Goal: Use online tool/utility: Utilize a website feature to perform a specific function

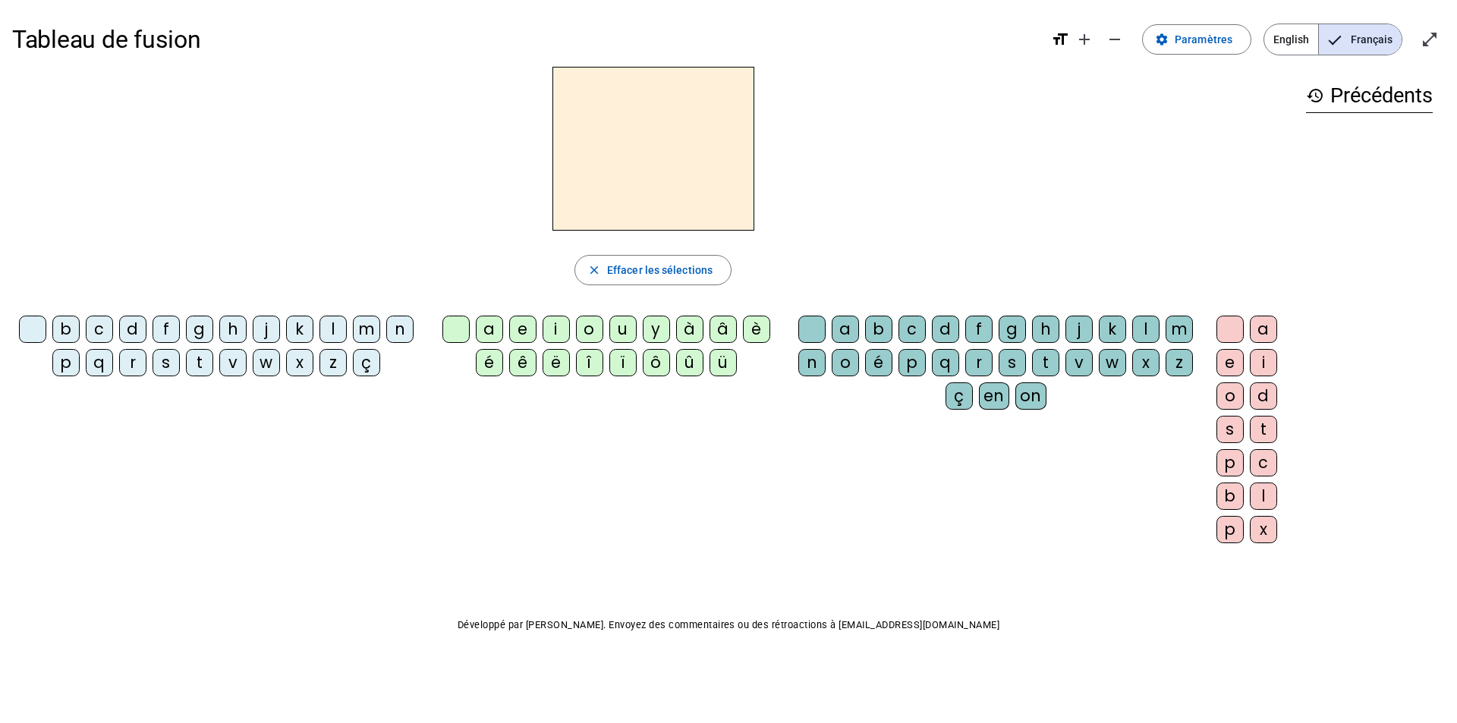
click at [329, 366] on div "z" at bounding box center [332, 362] width 27 height 27
click at [844, 357] on div "o" at bounding box center [845, 362] width 27 height 27
click at [845, 357] on div "o" at bounding box center [845, 362] width 27 height 27
click at [845, 362] on div "o" at bounding box center [845, 362] width 27 height 27
click at [609, 268] on span "Effacer les sélections" at bounding box center [659, 270] width 105 height 18
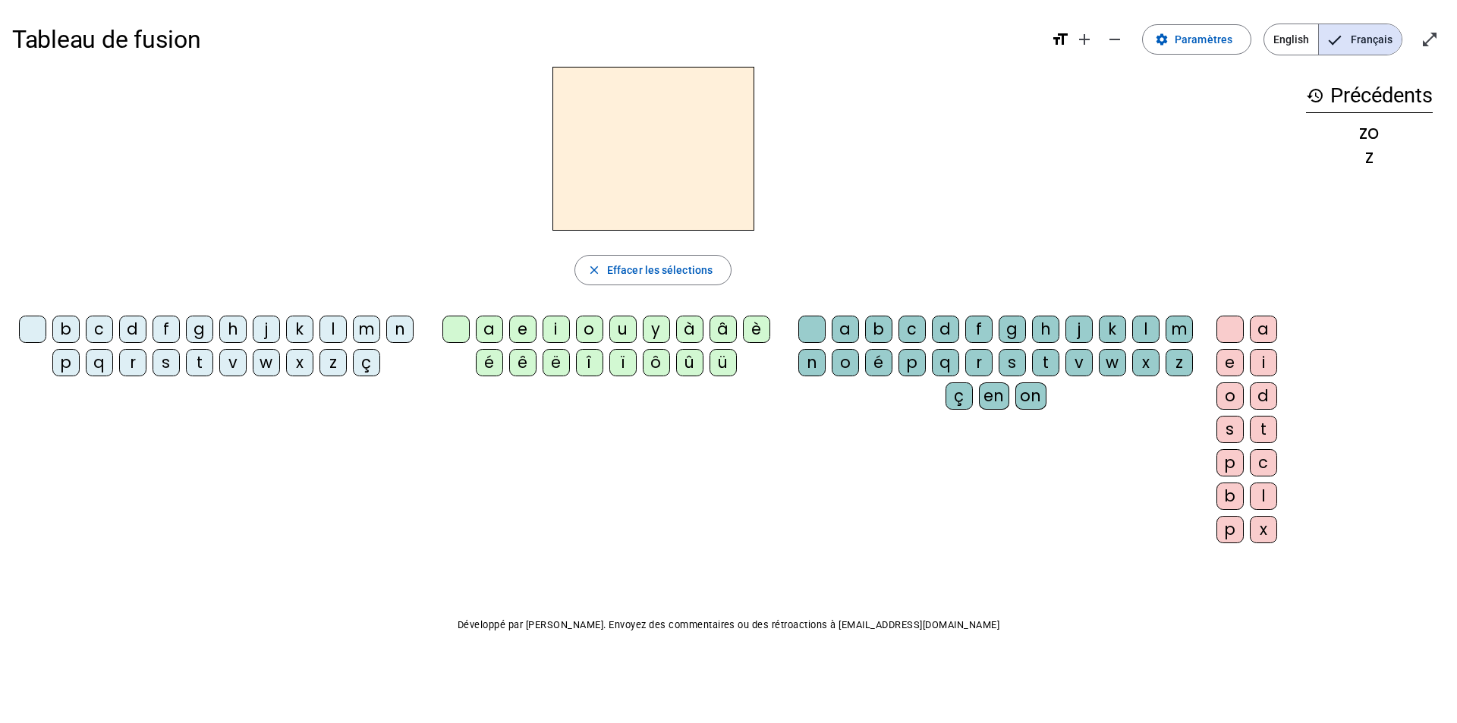
click at [335, 365] on div "z" at bounding box center [332, 362] width 27 height 27
click at [587, 325] on div "o" at bounding box center [589, 329] width 27 height 27
click at [844, 362] on div "o" at bounding box center [845, 362] width 27 height 27
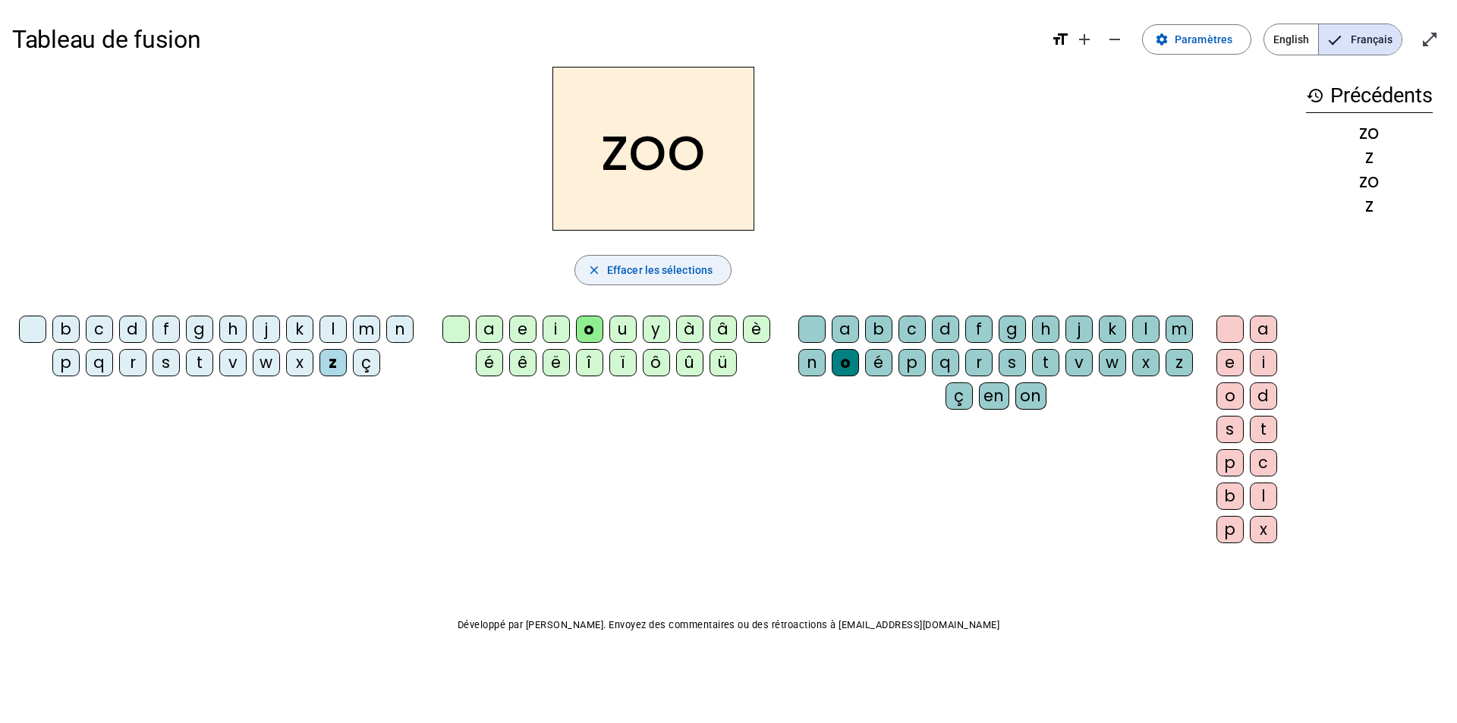
click at [647, 268] on span "Effacer les sélections" at bounding box center [659, 270] width 105 height 18
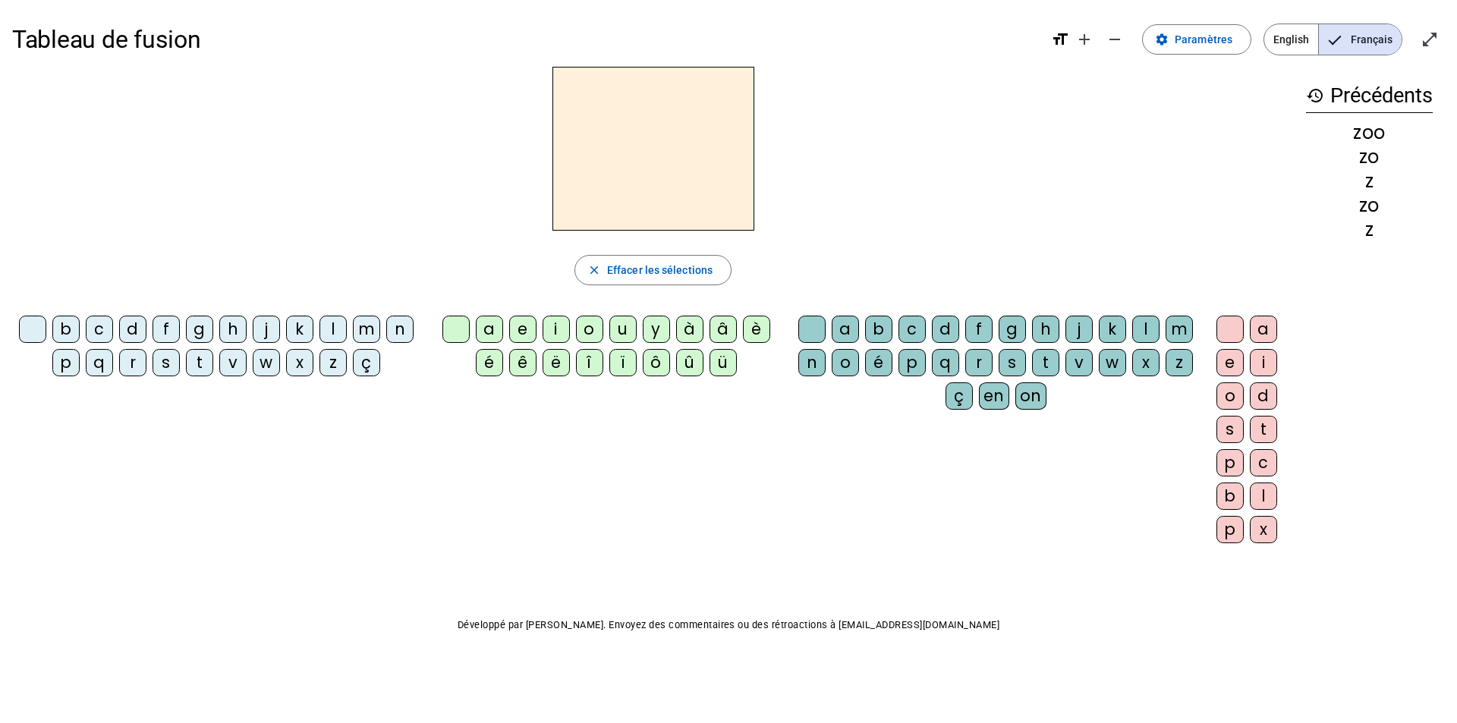
click at [22, 326] on div at bounding box center [32, 329] width 27 height 27
click at [333, 362] on div "z" at bounding box center [332, 362] width 27 height 27
click at [587, 330] on div "o" at bounding box center [589, 329] width 27 height 27
click at [1229, 359] on div "e" at bounding box center [1229, 362] width 27 height 27
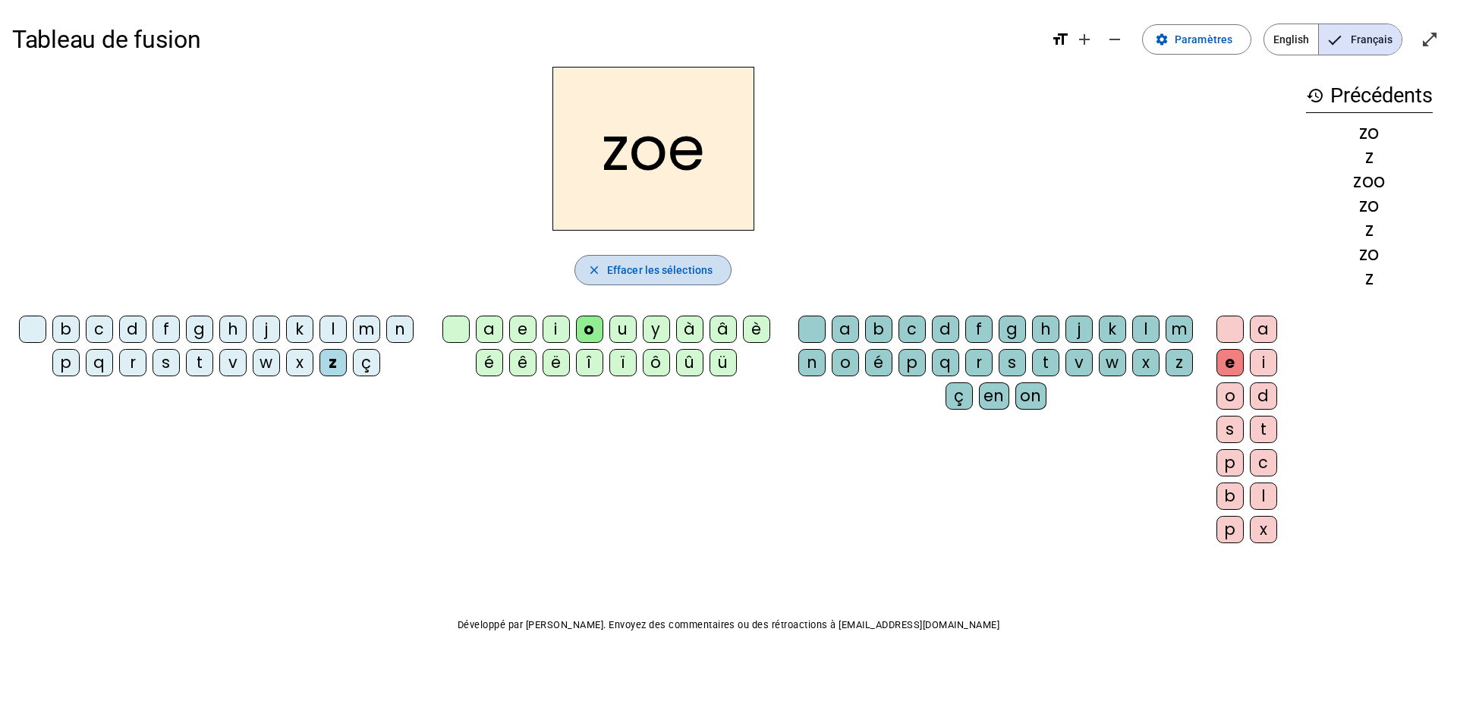
click at [643, 269] on span "Effacer les sélections" at bounding box center [659, 270] width 105 height 18
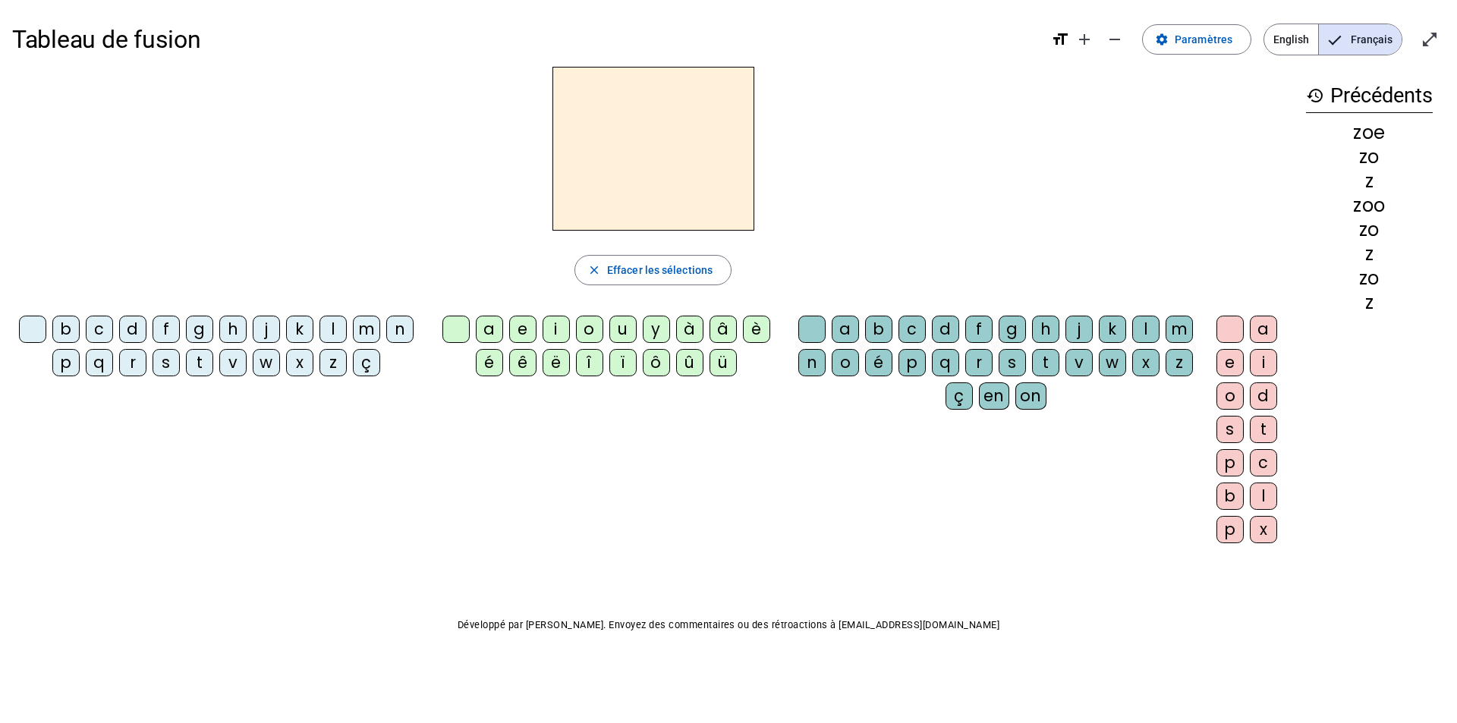
click at [39, 331] on div at bounding box center [32, 329] width 27 height 27
click at [331, 363] on div "z" at bounding box center [332, 362] width 27 height 27
click at [588, 322] on div "o" at bounding box center [589, 329] width 27 height 27
click at [488, 362] on div "é" at bounding box center [489, 362] width 27 height 27
drag, startPoint x: 674, startPoint y: 151, endPoint x: 720, endPoint y: 150, distance: 46.3
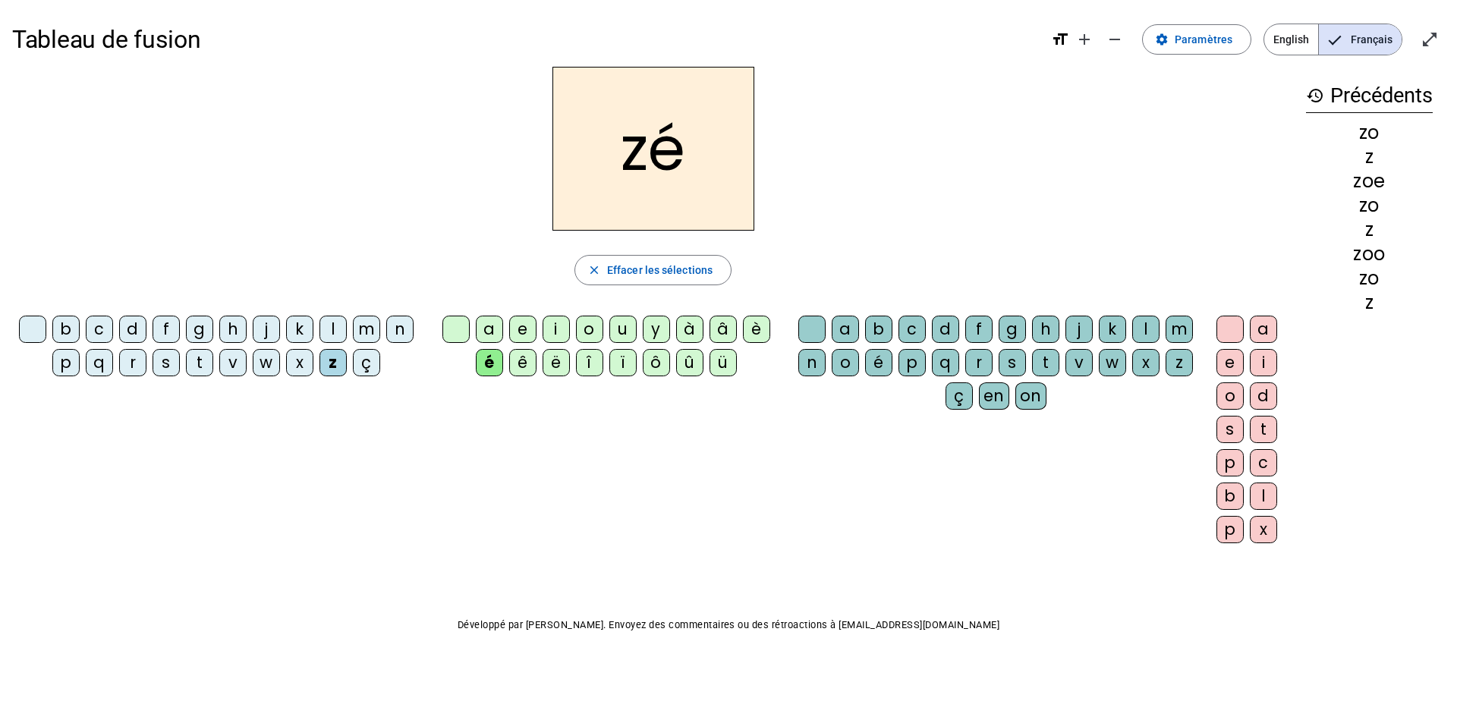
click at [720, 150] on h2 "zé" at bounding box center [653, 149] width 202 height 164
click at [650, 158] on h2 "zé" at bounding box center [653, 149] width 202 height 164
click at [649, 157] on h2 "zé" at bounding box center [653, 149] width 202 height 164
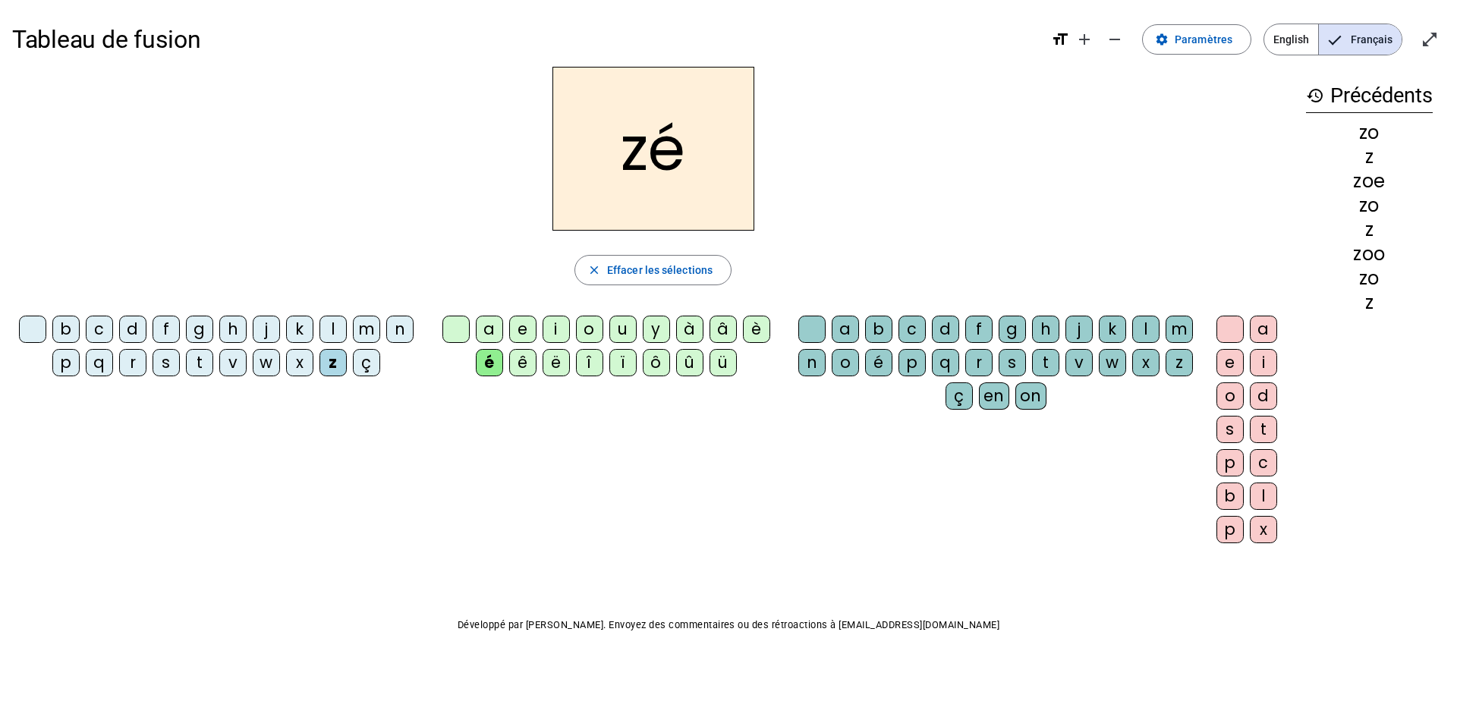
click at [684, 151] on h2 "zé" at bounding box center [653, 149] width 202 height 164
click at [637, 271] on span "Effacer les sélections" at bounding box center [659, 270] width 105 height 18
click at [1309, 96] on mat-icon "history" at bounding box center [1315, 96] width 18 height 18
click at [1195, 34] on span "Paramètres" at bounding box center [1204, 39] width 58 height 18
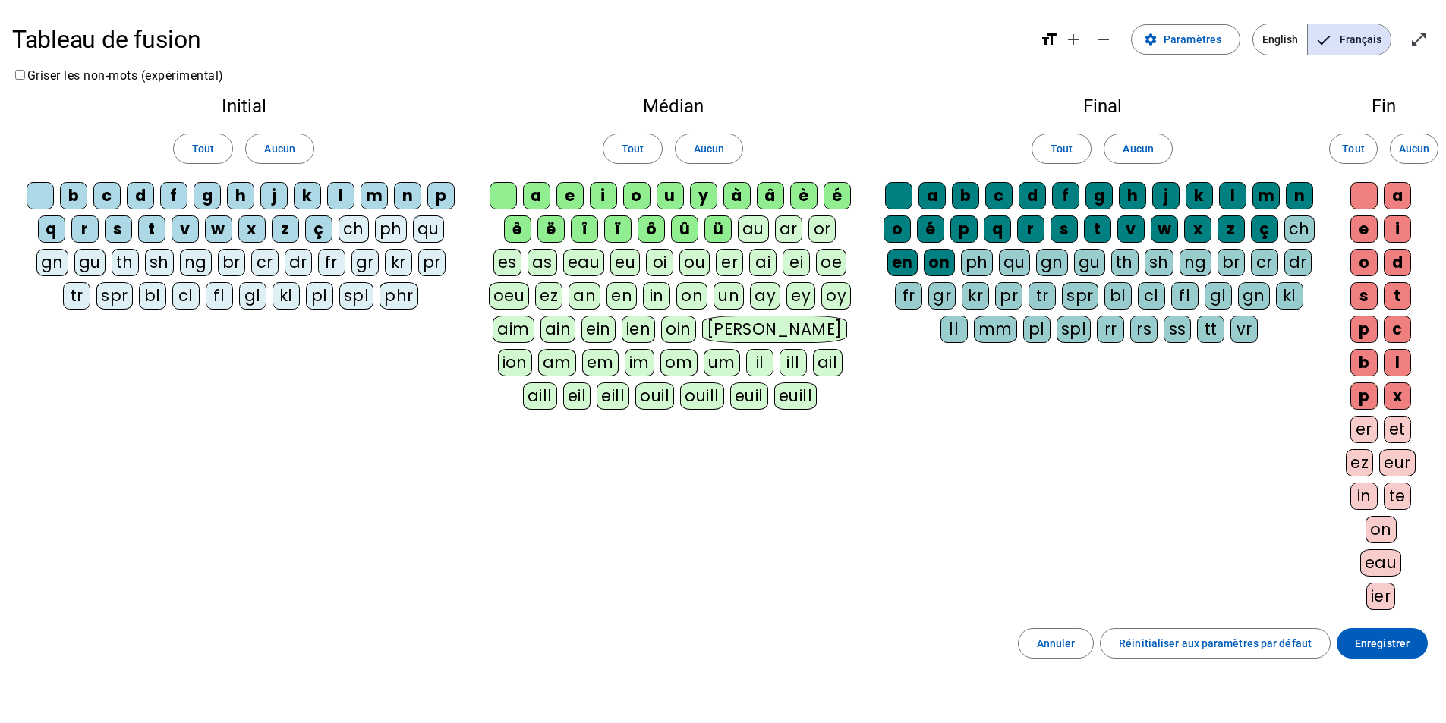
click at [932, 225] on div "é" at bounding box center [930, 228] width 27 height 27
click at [1403, 645] on span "Enregistrer" at bounding box center [1381, 643] width 55 height 18
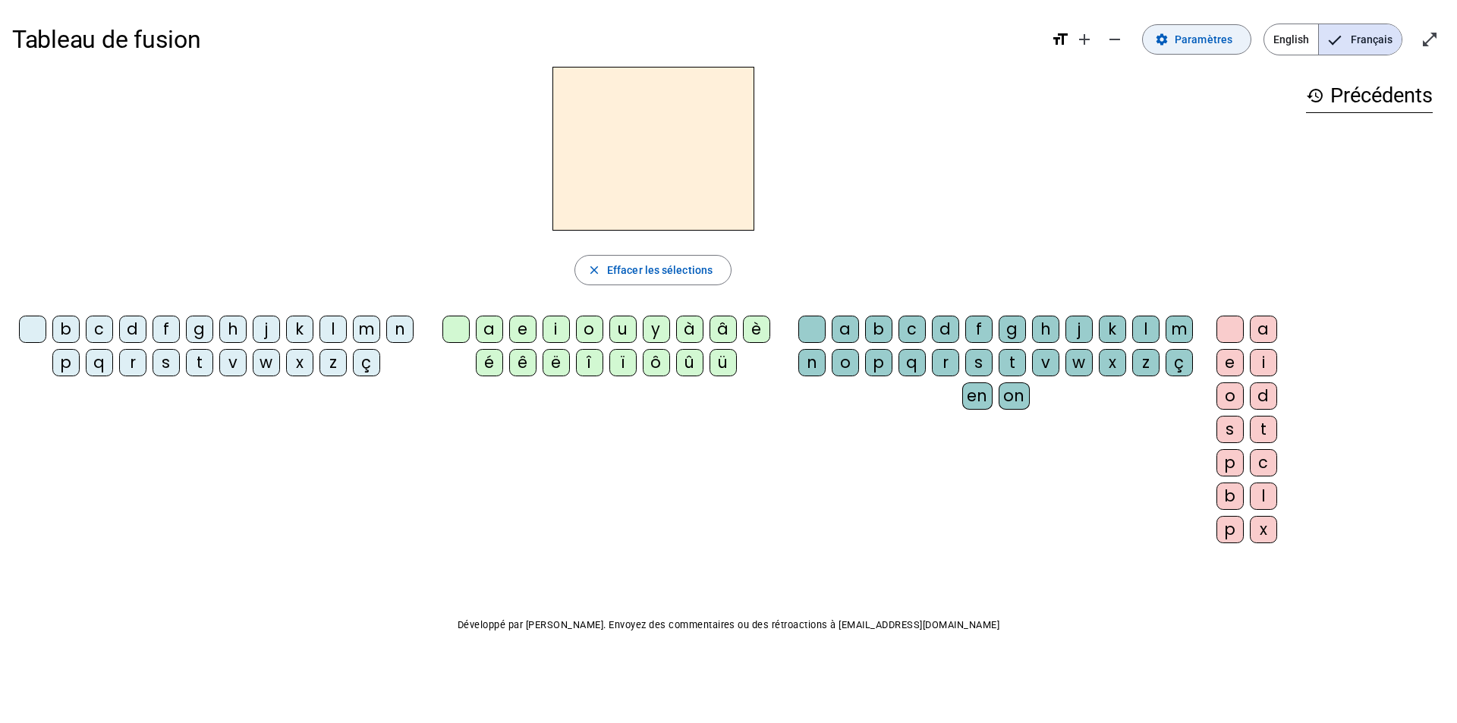
click at [1200, 36] on span "Paramètres" at bounding box center [1204, 39] width 58 height 18
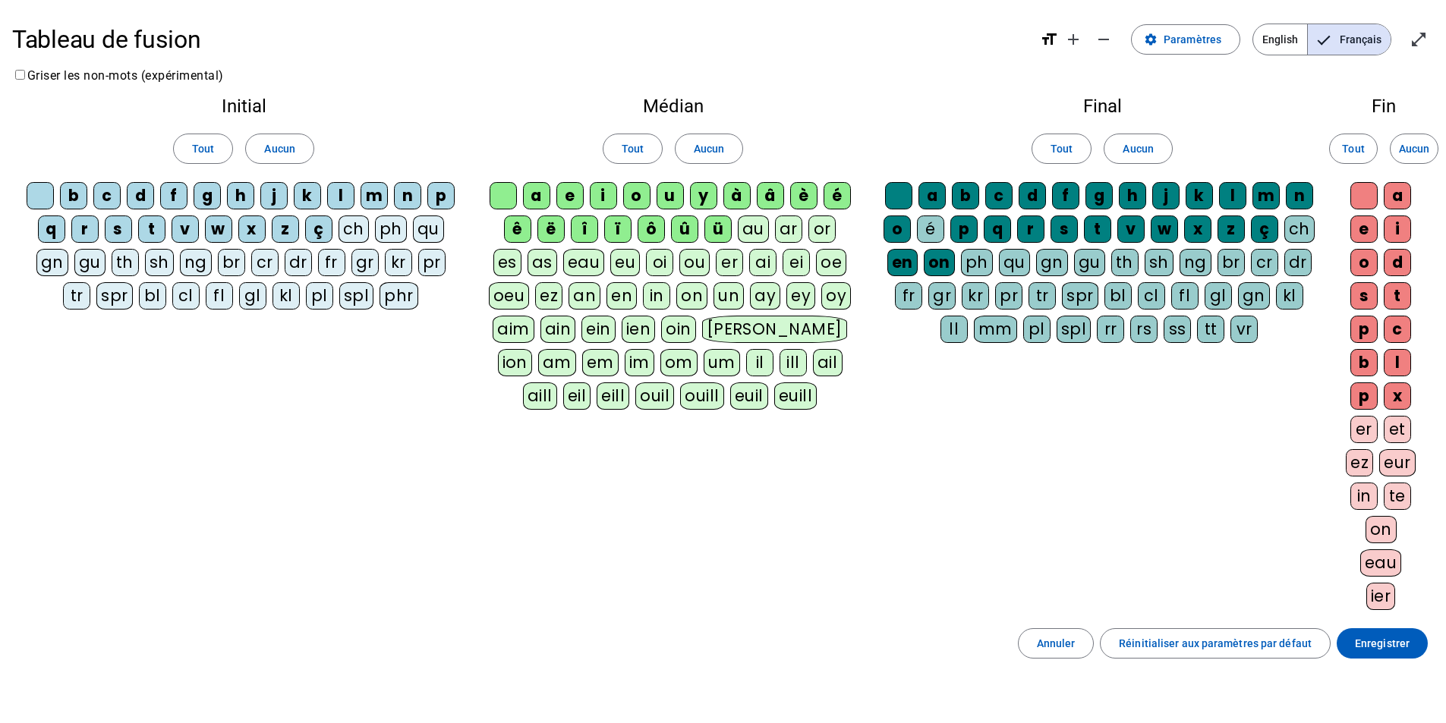
click at [933, 230] on div "é" at bounding box center [930, 228] width 27 height 27
click at [1401, 645] on span "Enregistrer" at bounding box center [1381, 643] width 55 height 18
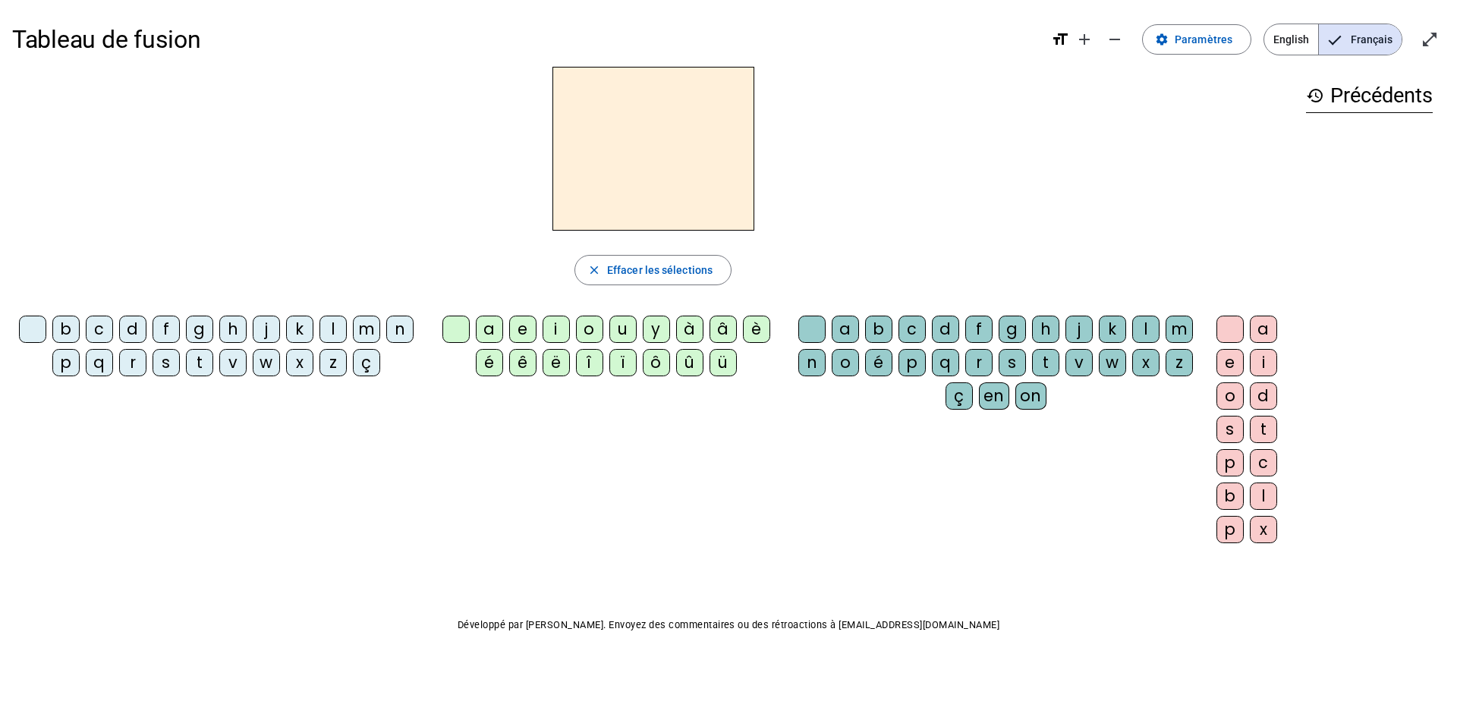
click at [327, 360] on div "z" at bounding box center [332, 362] width 27 height 27
click at [591, 329] on div "o" at bounding box center [589, 329] width 27 height 27
click at [879, 354] on div "é" at bounding box center [878, 362] width 27 height 27
click at [1432, 36] on mat-icon "open_in_full" at bounding box center [1429, 39] width 18 height 18
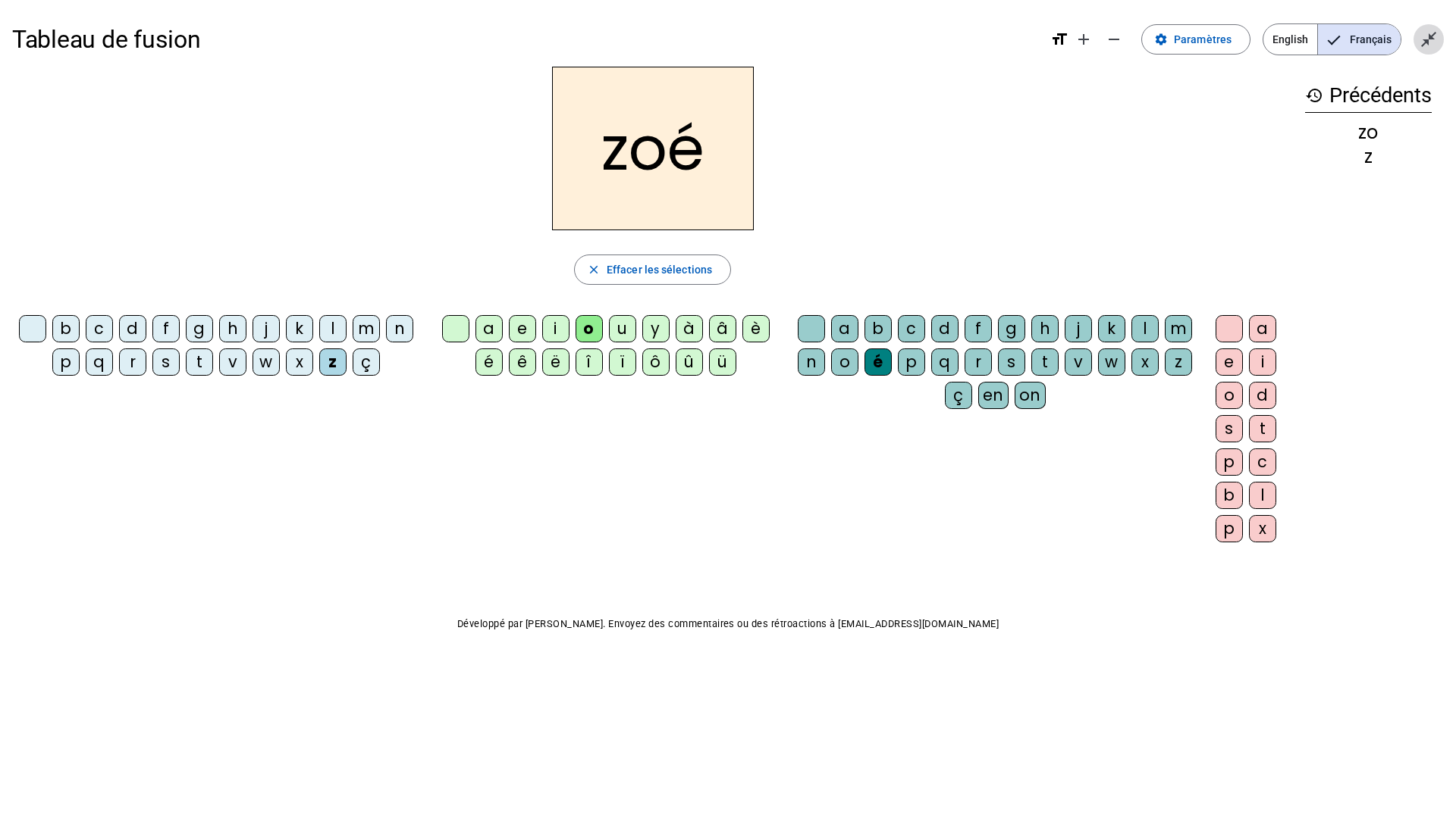
click at [1428, 42] on mat-icon "close_fullscreen" at bounding box center [1428, 39] width 18 height 18
